Goal: Navigation & Orientation: Find specific page/section

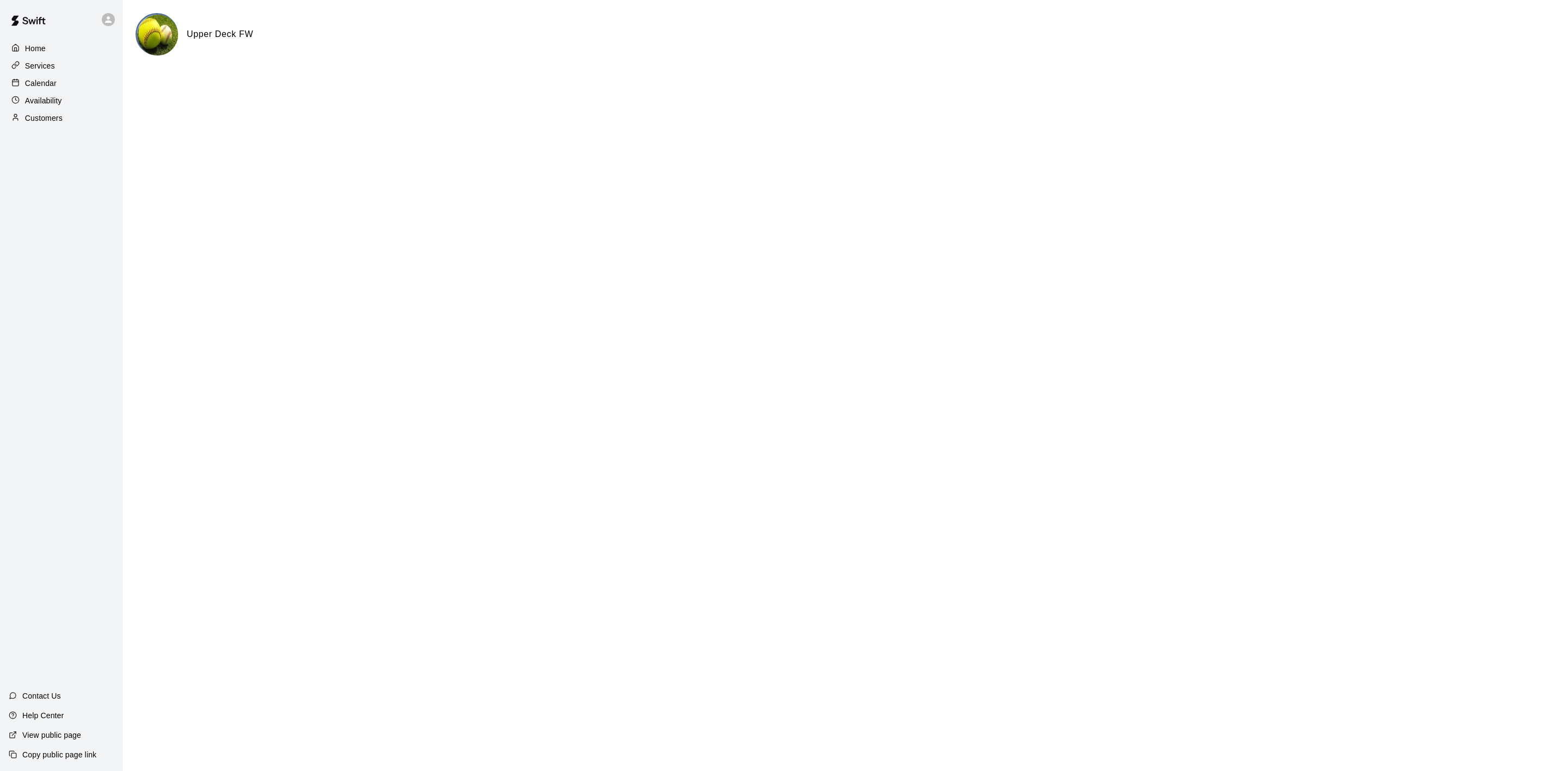
click at [31, 80] on div "Calendar" at bounding box center [61, 83] width 105 height 16
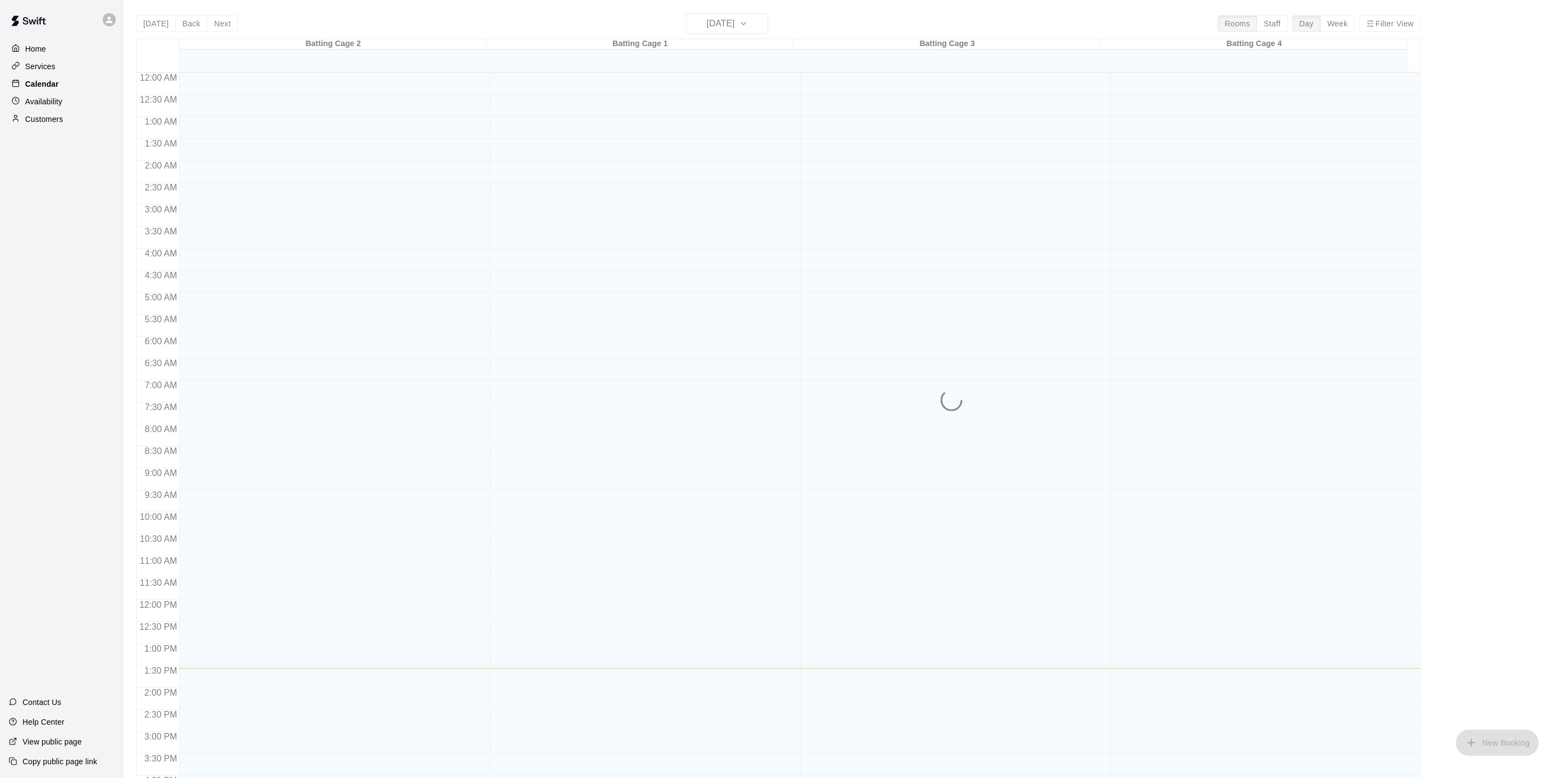
scroll to position [304, 0]
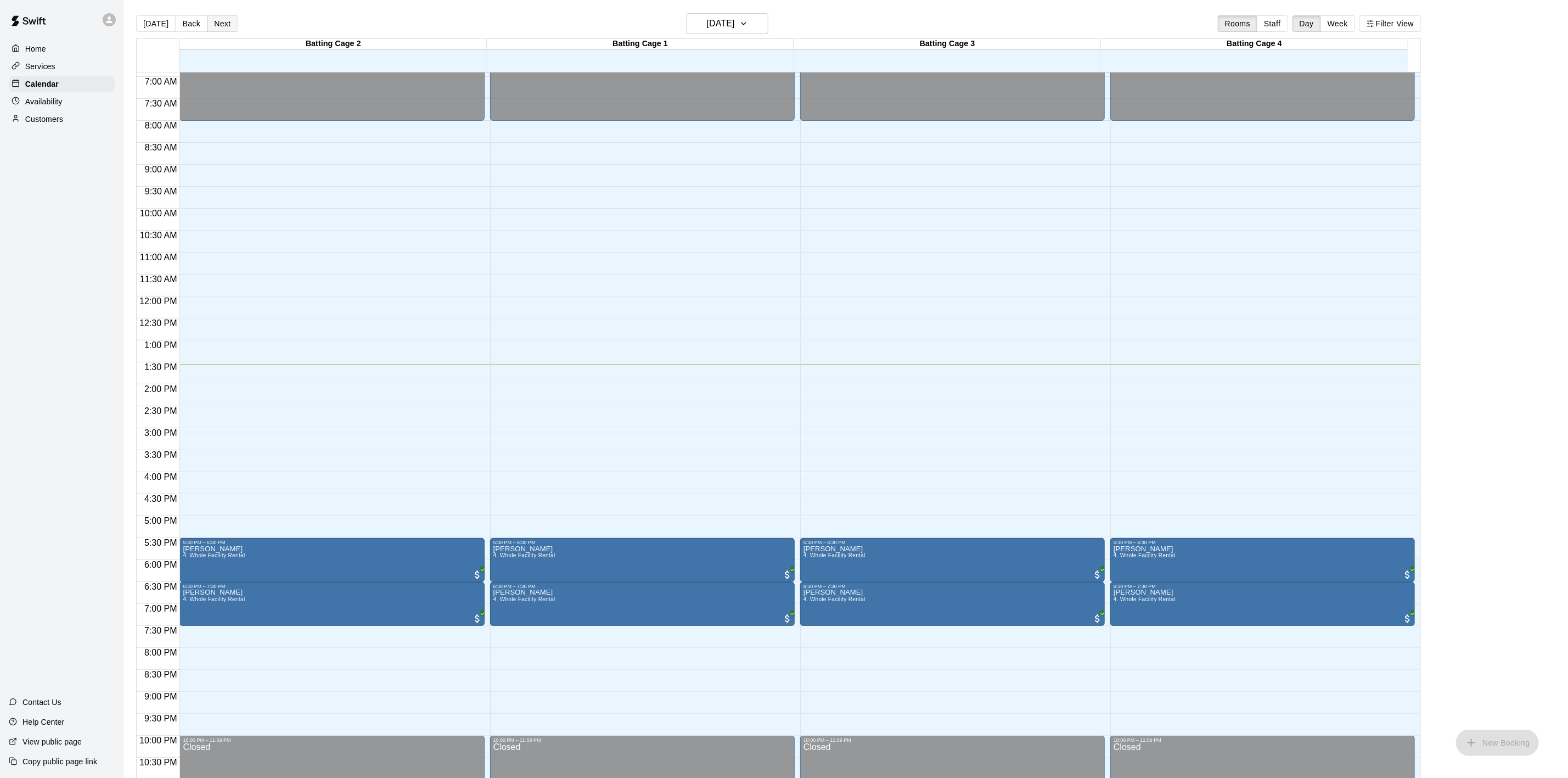
click at [226, 21] on button "Next" at bounding box center [222, 23] width 31 height 17
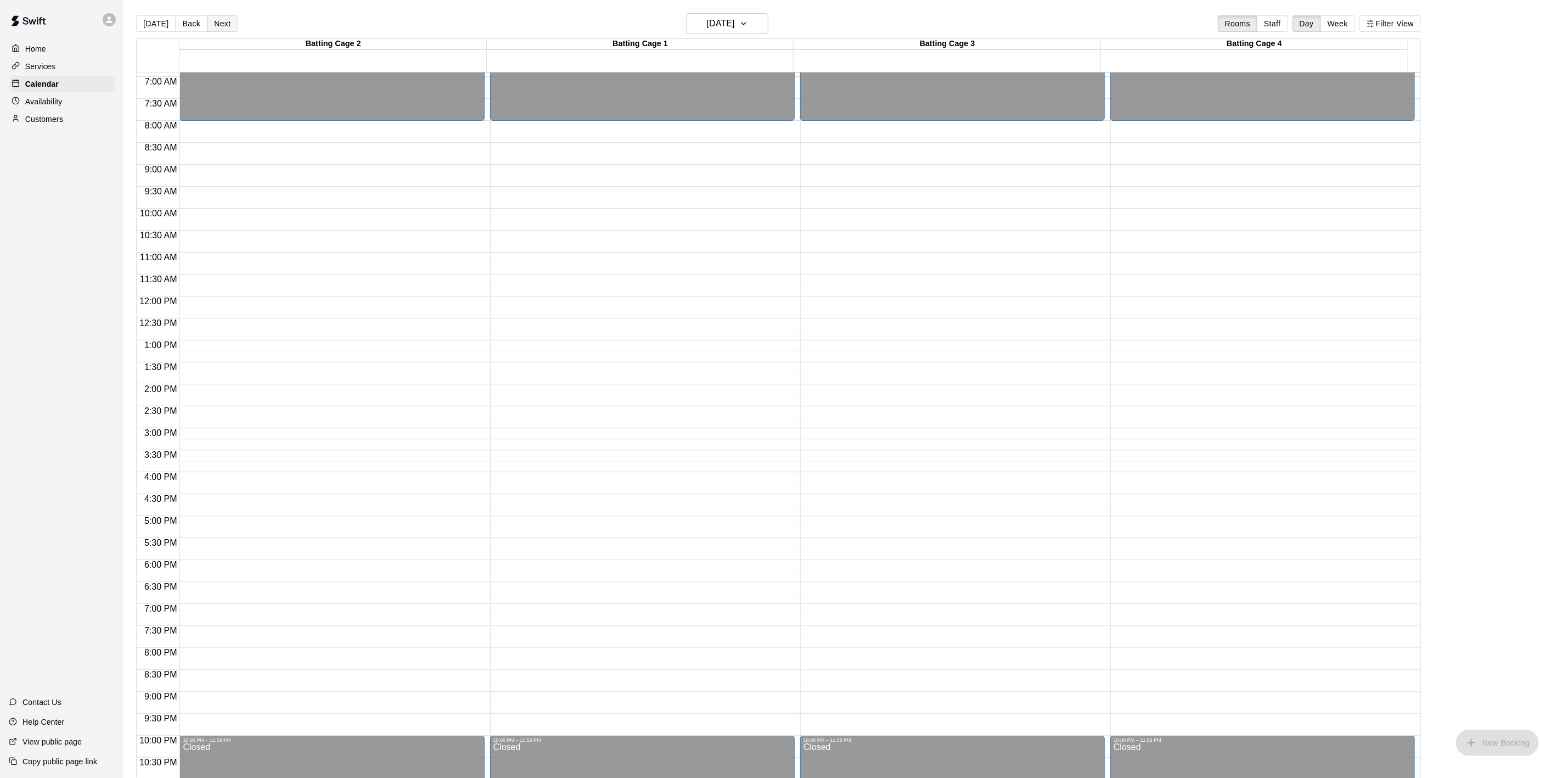
click at [226, 21] on button "Next" at bounding box center [222, 23] width 31 height 17
click at [1349, 25] on button "Week" at bounding box center [1338, 23] width 34 height 17
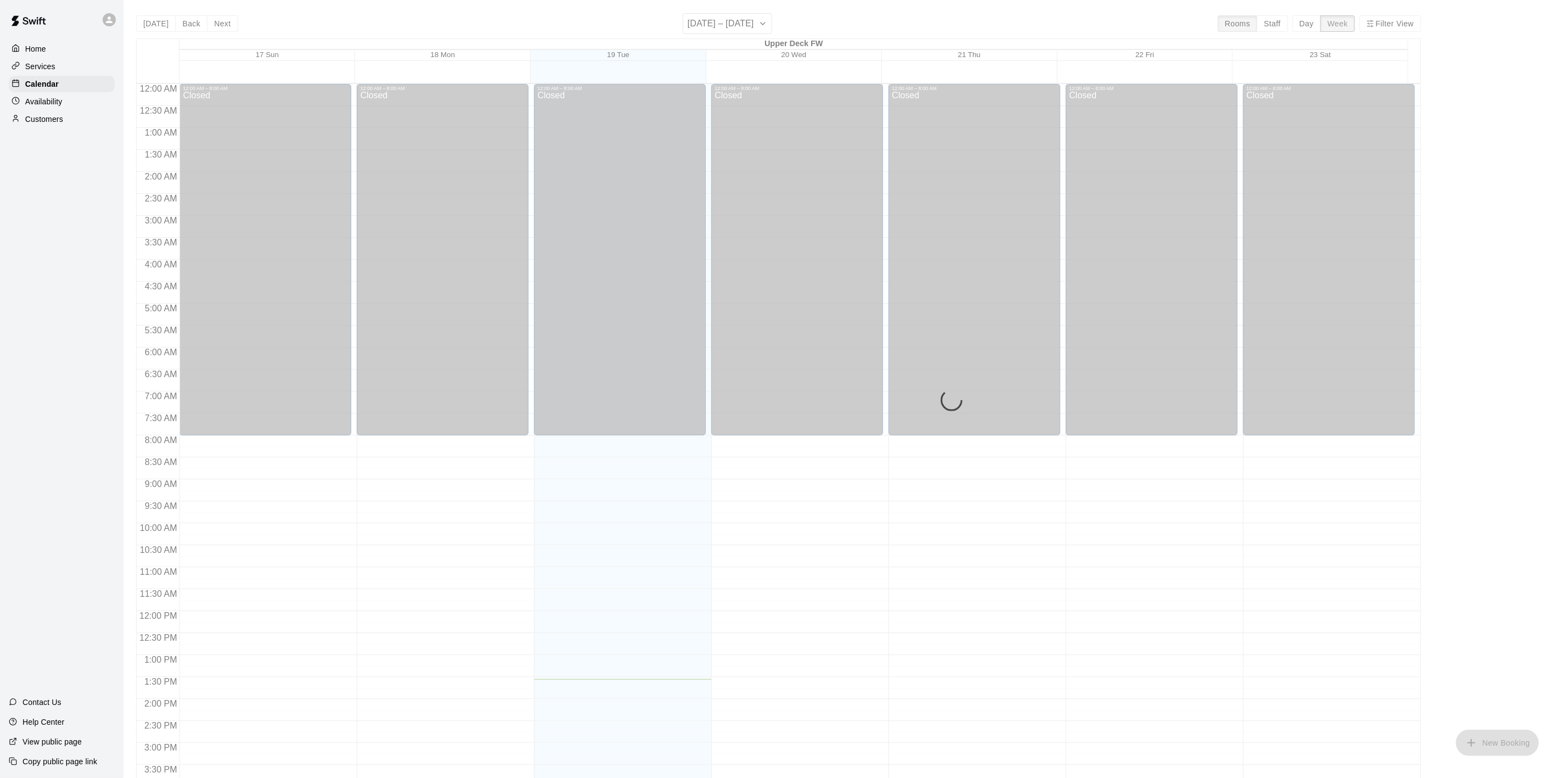
scroll to position [348, 0]
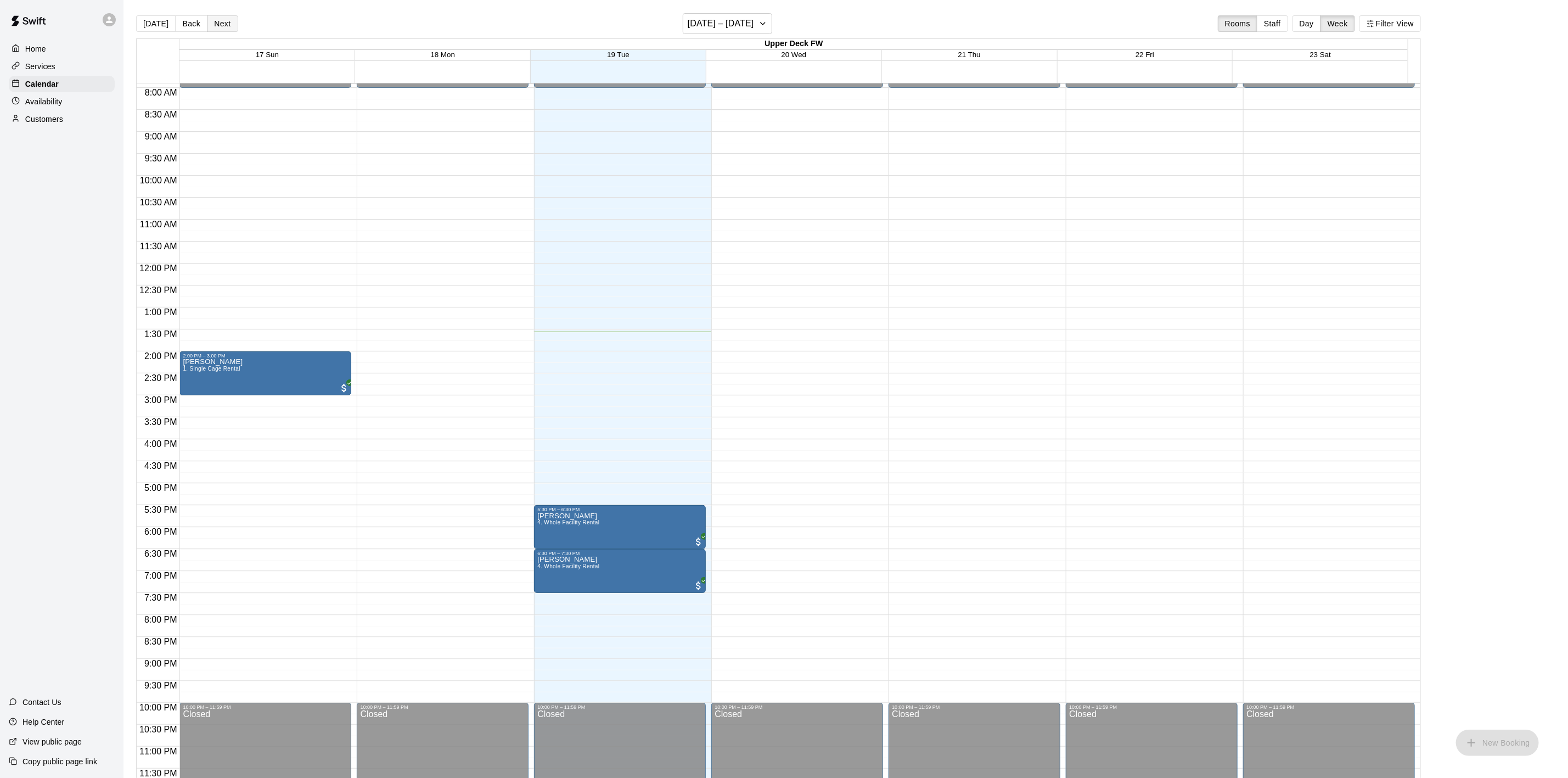
click at [226, 21] on button "Next" at bounding box center [222, 23] width 31 height 17
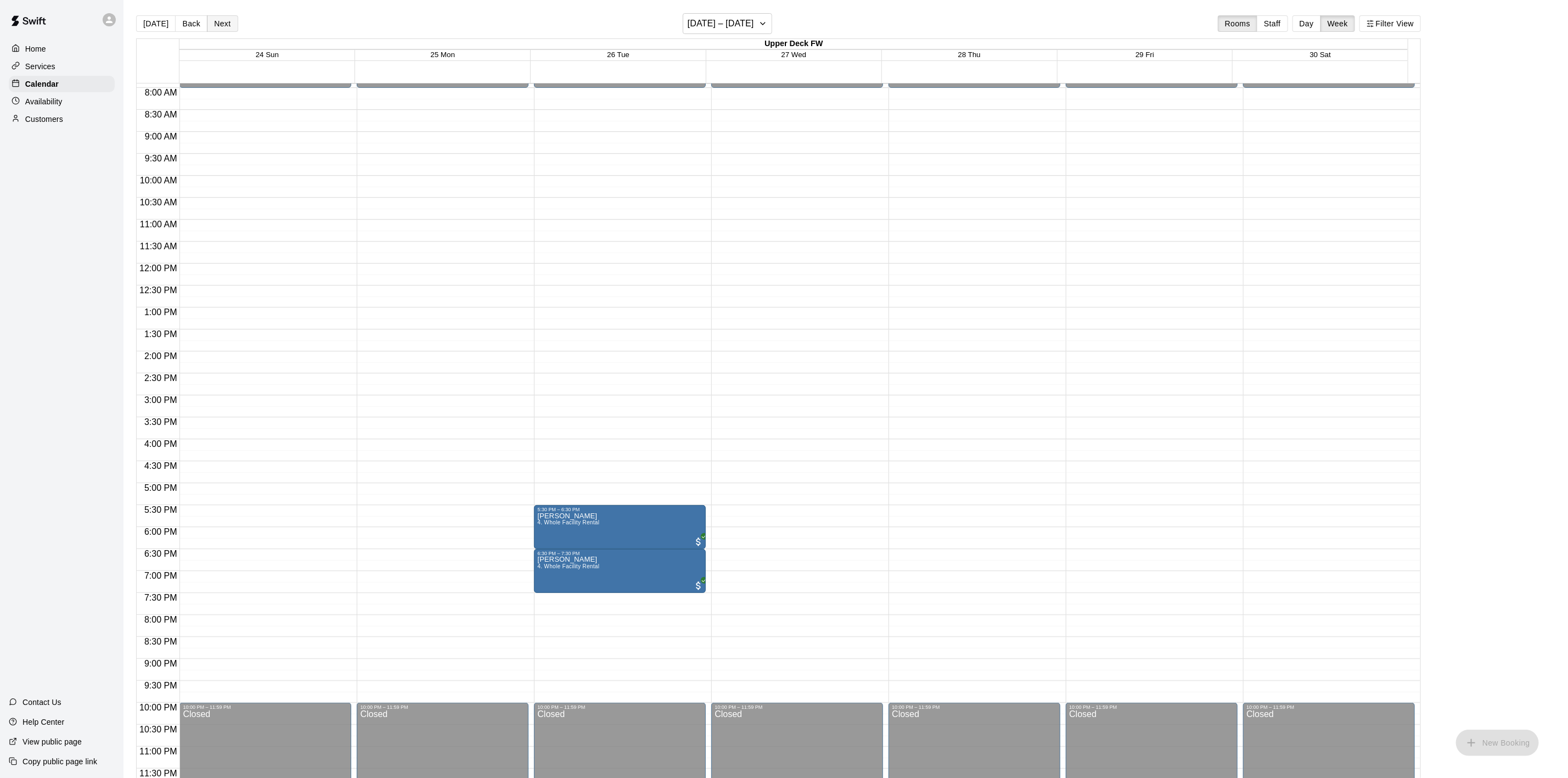
click at [226, 21] on button "Next" at bounding box center [222, 23] width 31 height 17
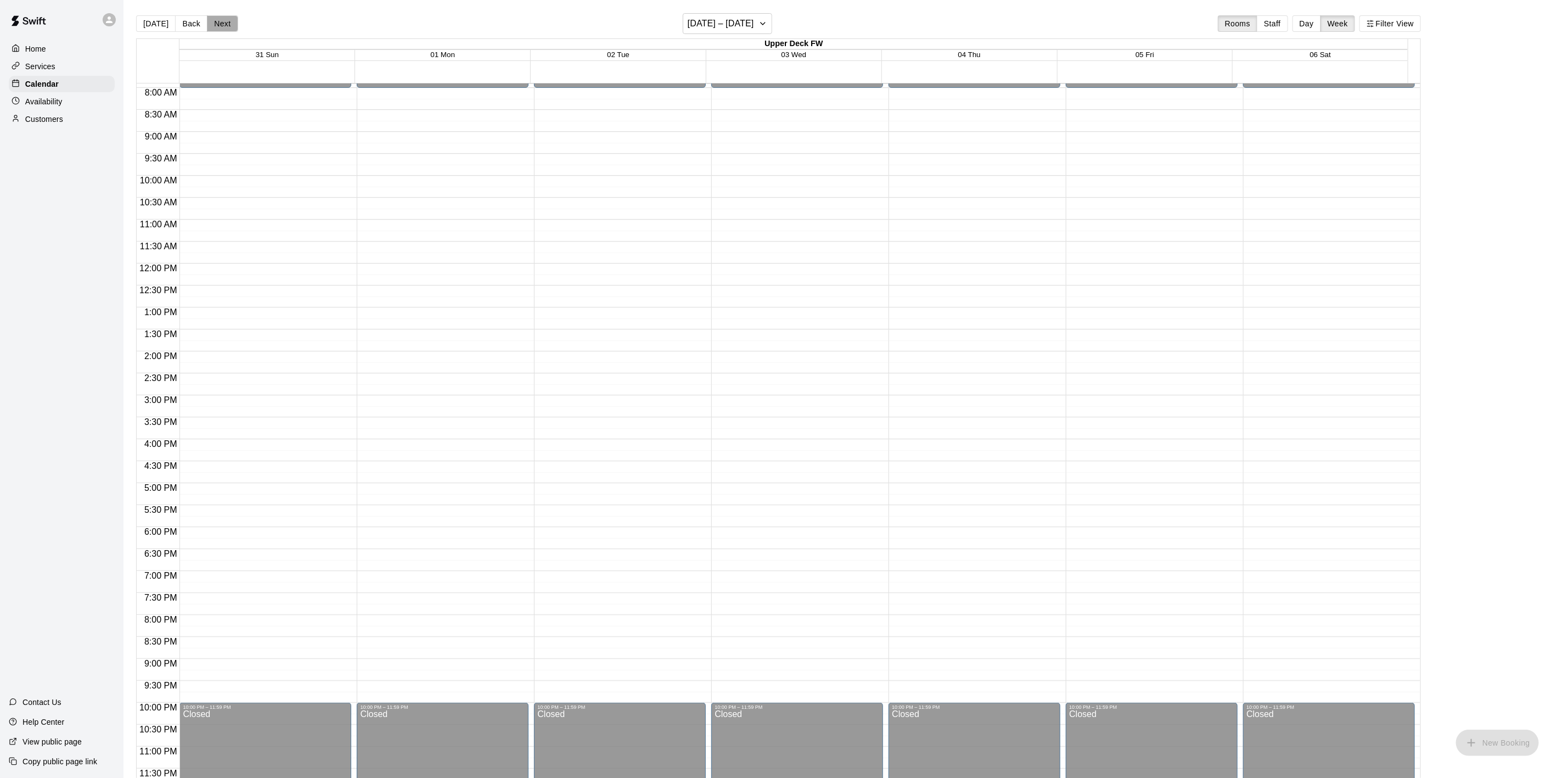
click at [226, 21] on button "Next" at bounding box center [222, 23] width 31 height 17
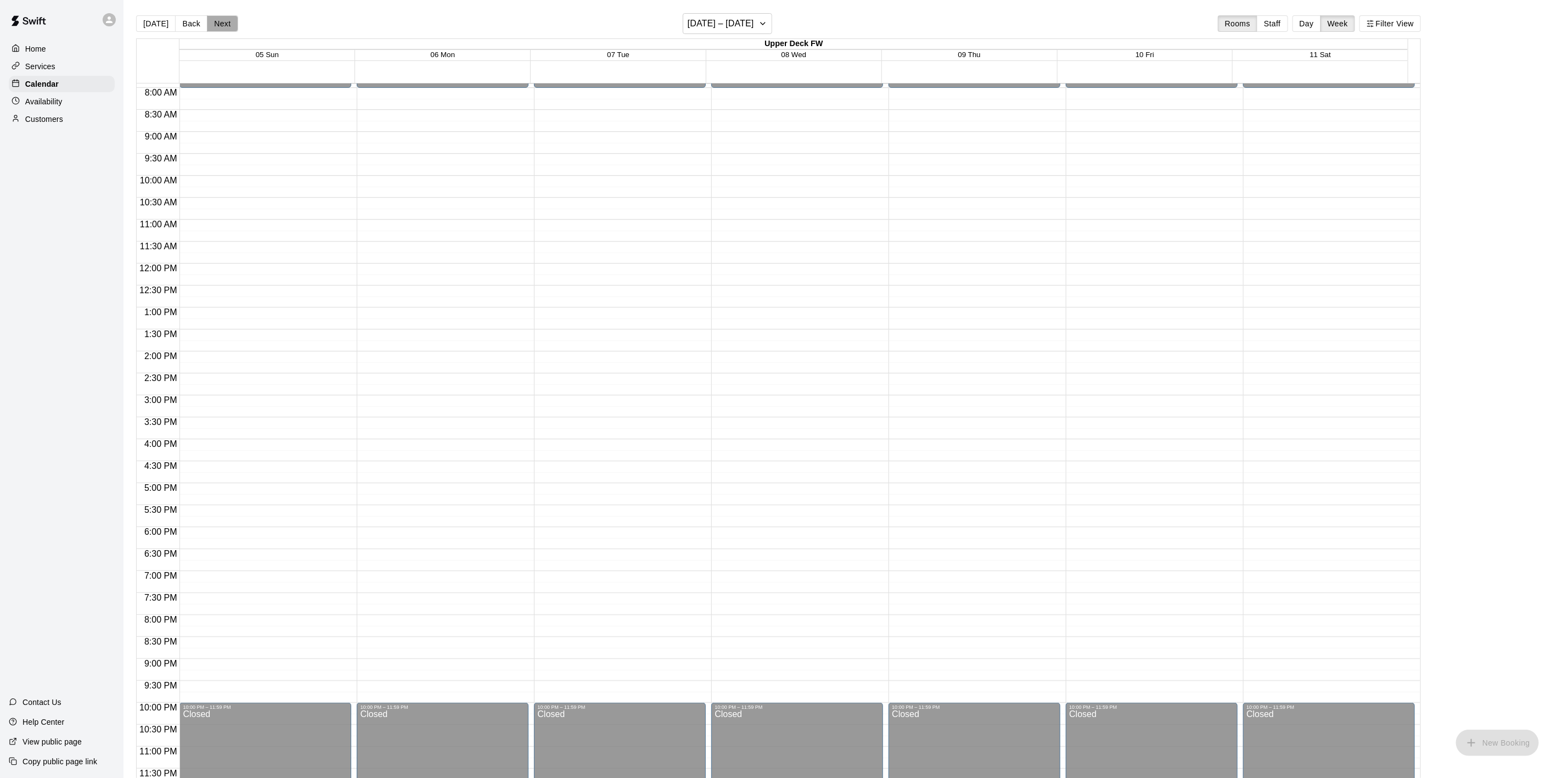
click at [226, 21] on button "Next" at bounding box center [222, 23] width 31 height 17
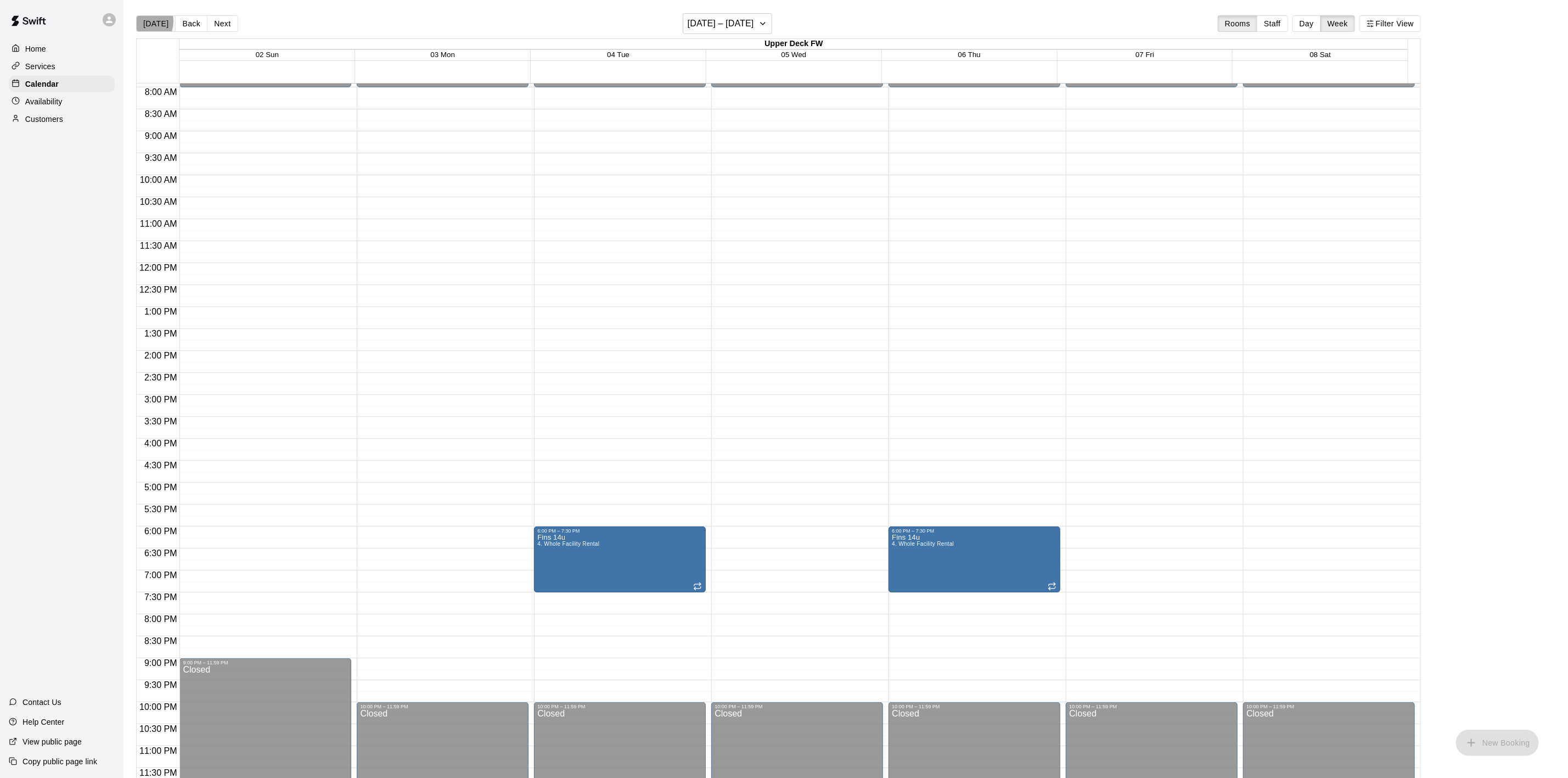
click at [142, 22] on button "[DATE]" at bounding box center [156, 23] width 39 height 17
